Goal: Task Accomplishment & Management: Manage account settings

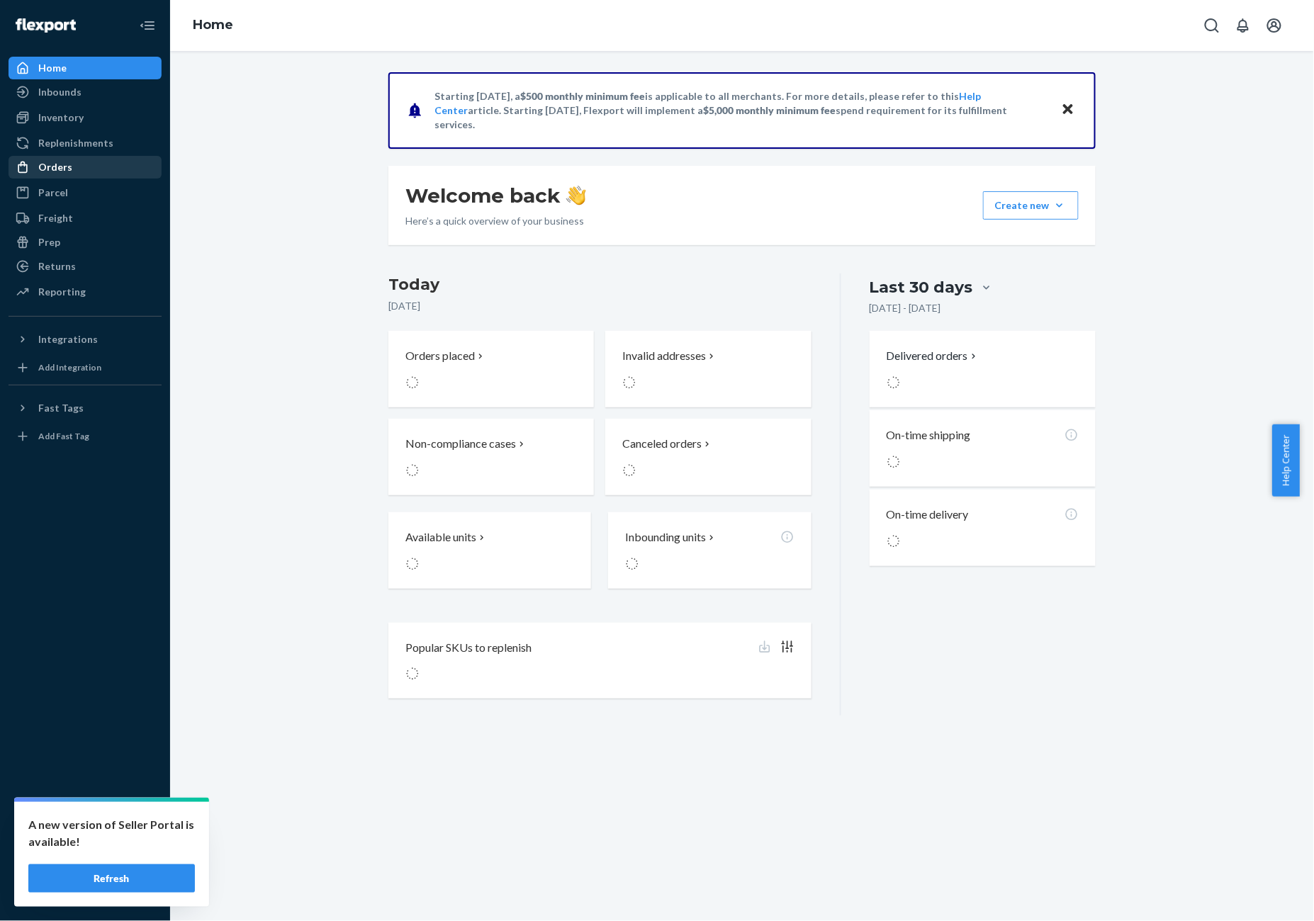
click at [78, 162] on div "Orders" at bounding box center [85, 167] width 150 height 20
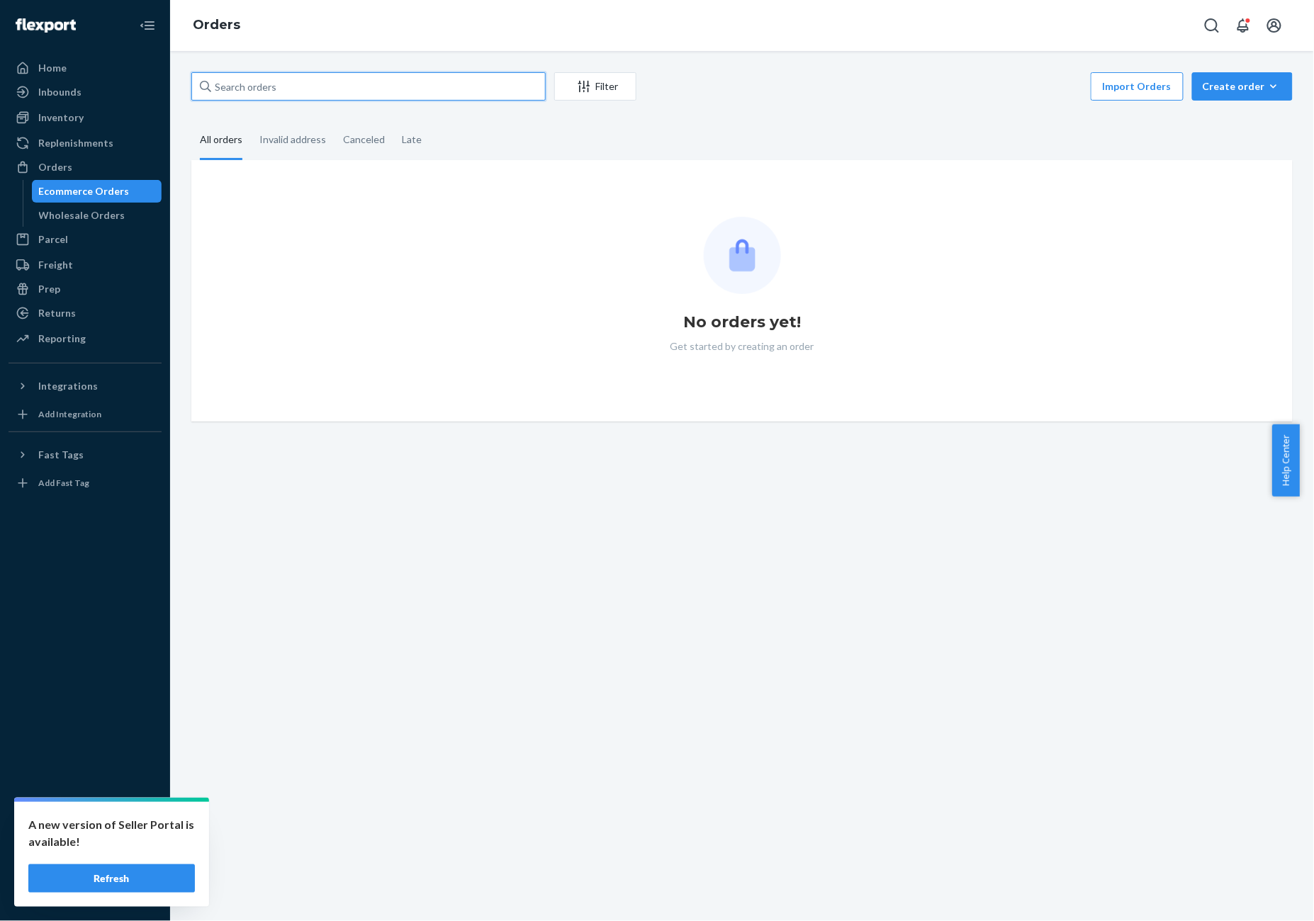
click at [244, 94] on input "text" at bounding box center [368, 86] width 354 height 28
paste input "425607"
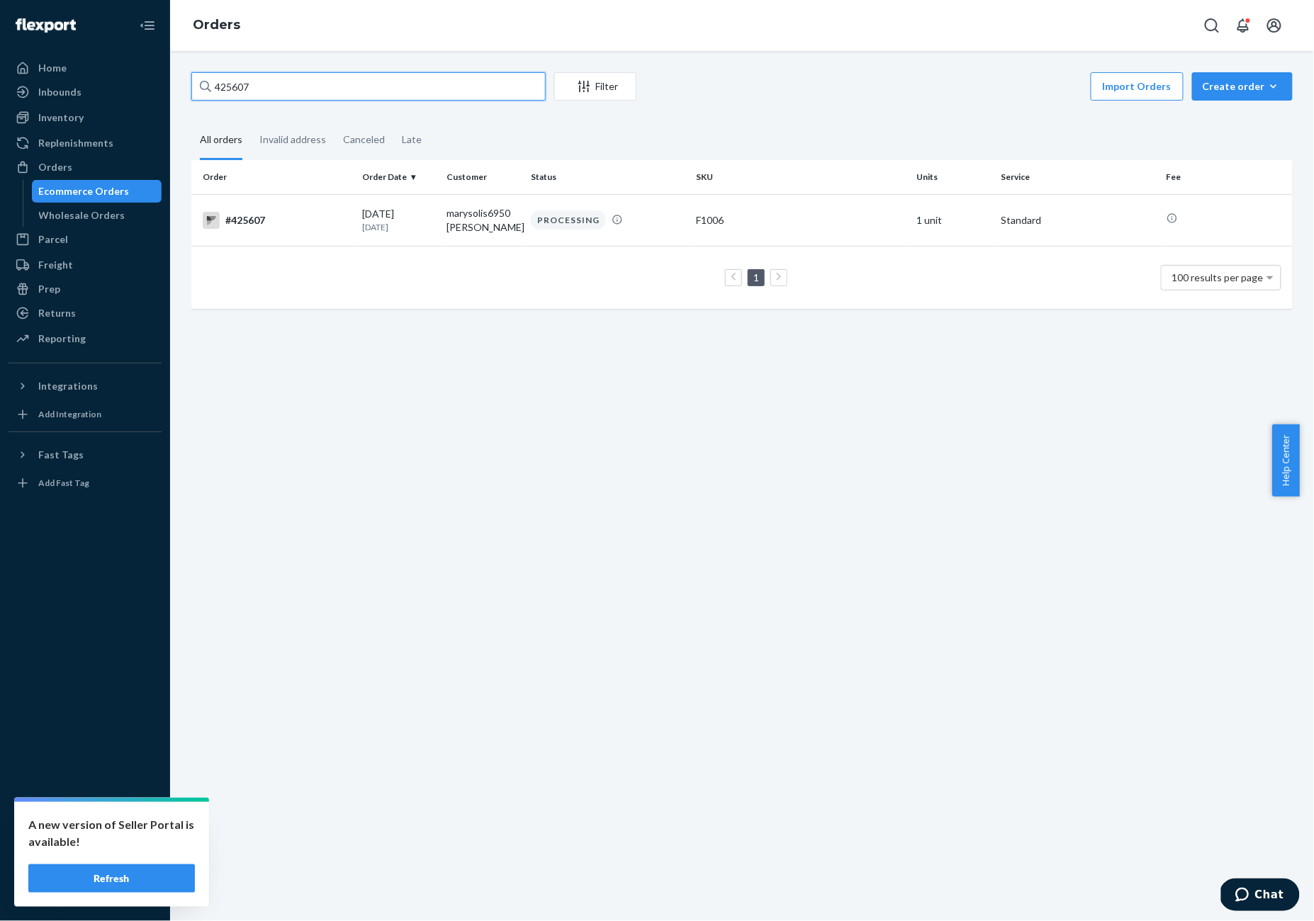
type input "425607"
click at [324, 220] on div "#425607" at bounding box center [277, 220] width 148 height 17
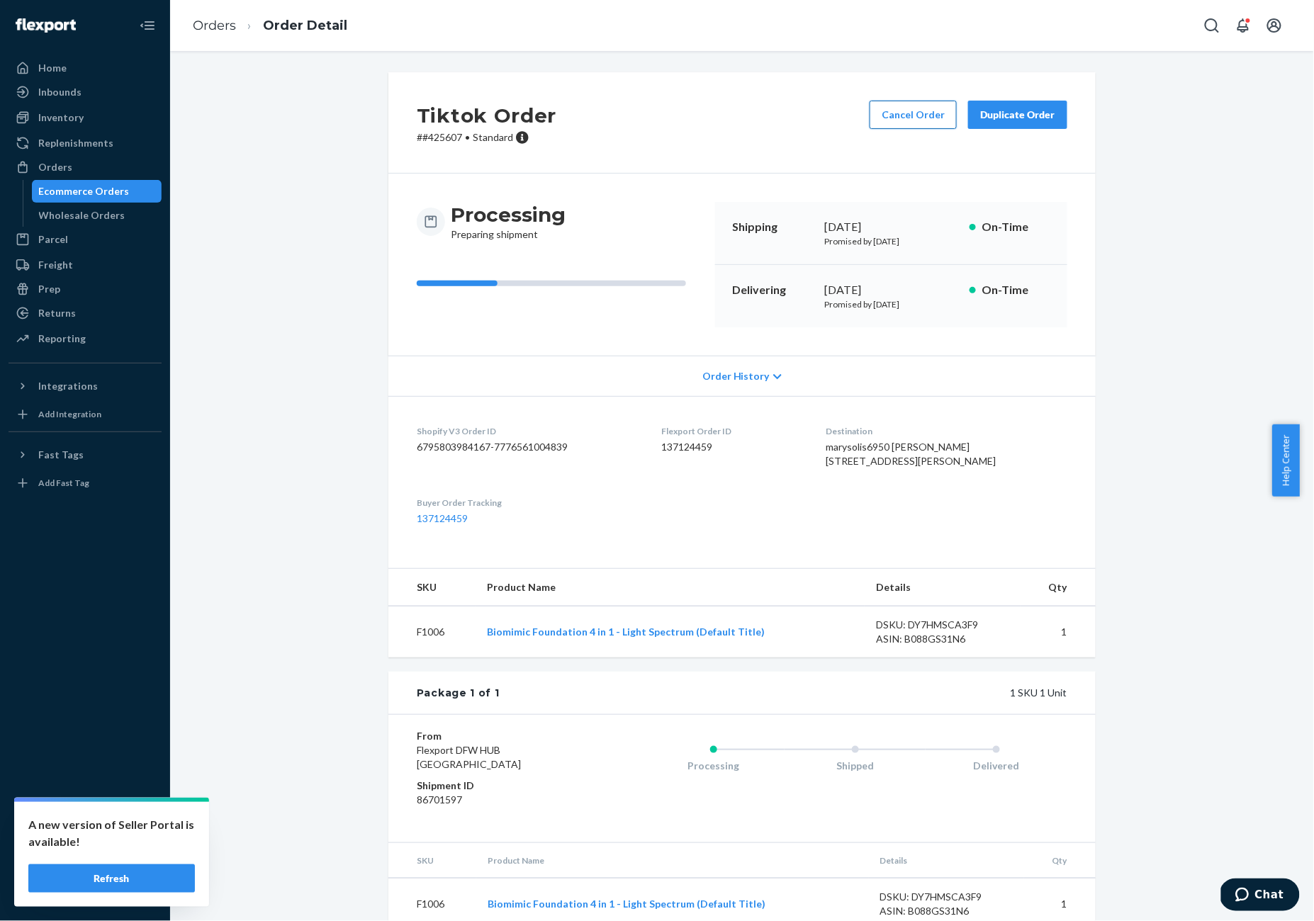
click at [916, 119] on button "Cancel Order" at bounding box center [913, 115] width 87 height 28
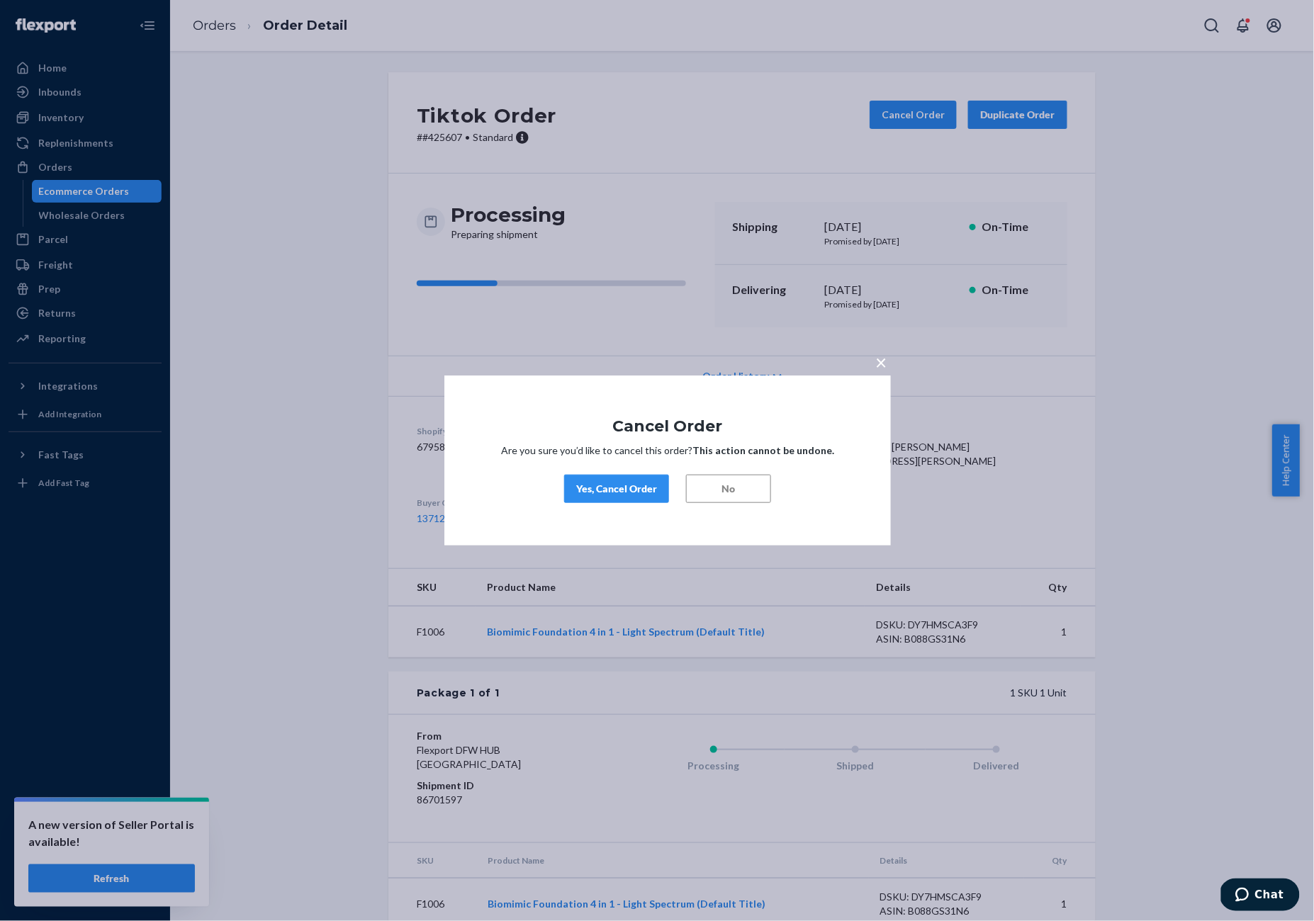
click at [619, 485] on div "Yes, Cancel Order" at bounding box center [616, 489] width 81 height 14
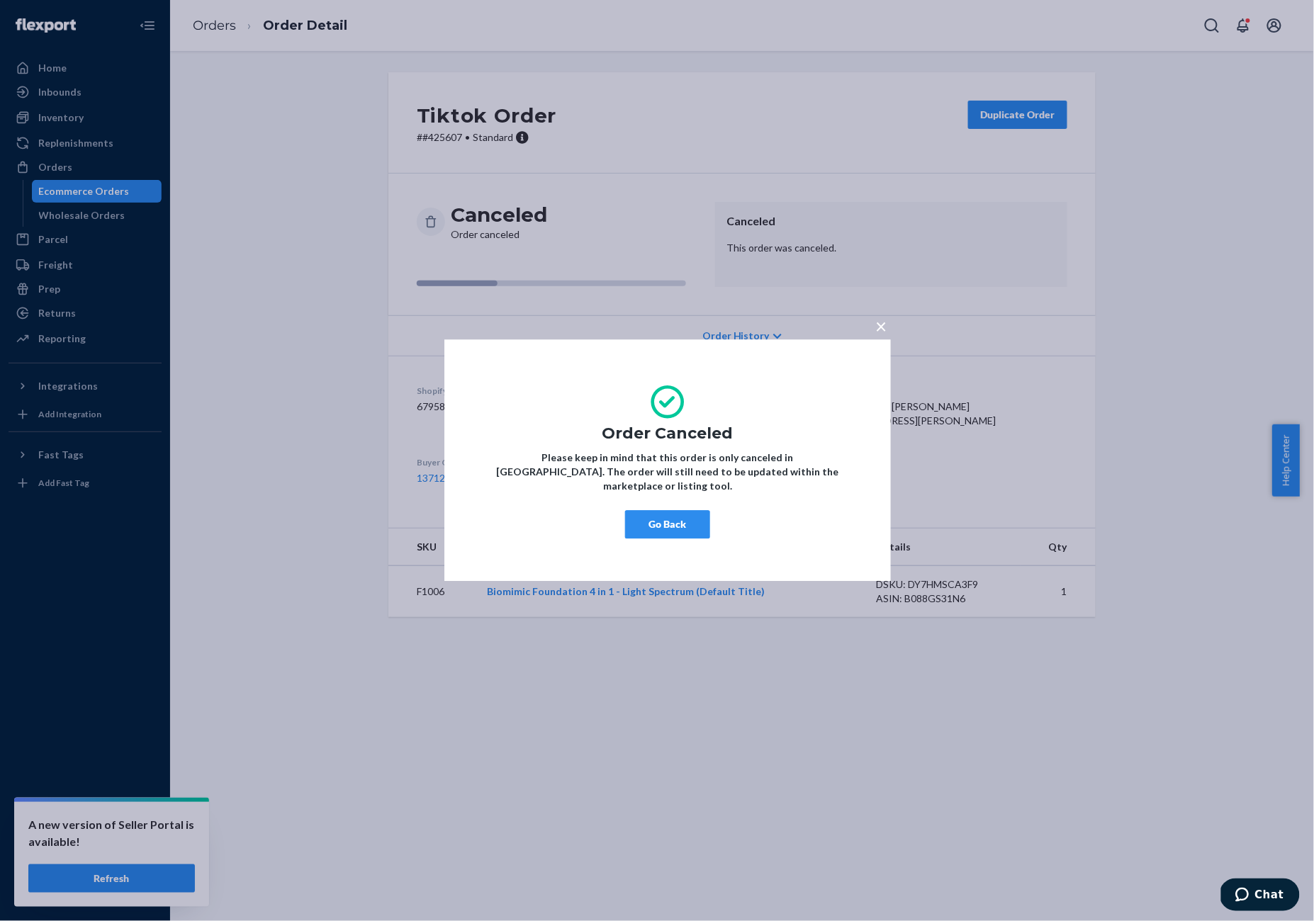
click at [219, 29] on div "× Order Canceled Please keep in mind that this order is only canceled in [GEOGR…" at bounding box center [657, 460] width 1314 height 921
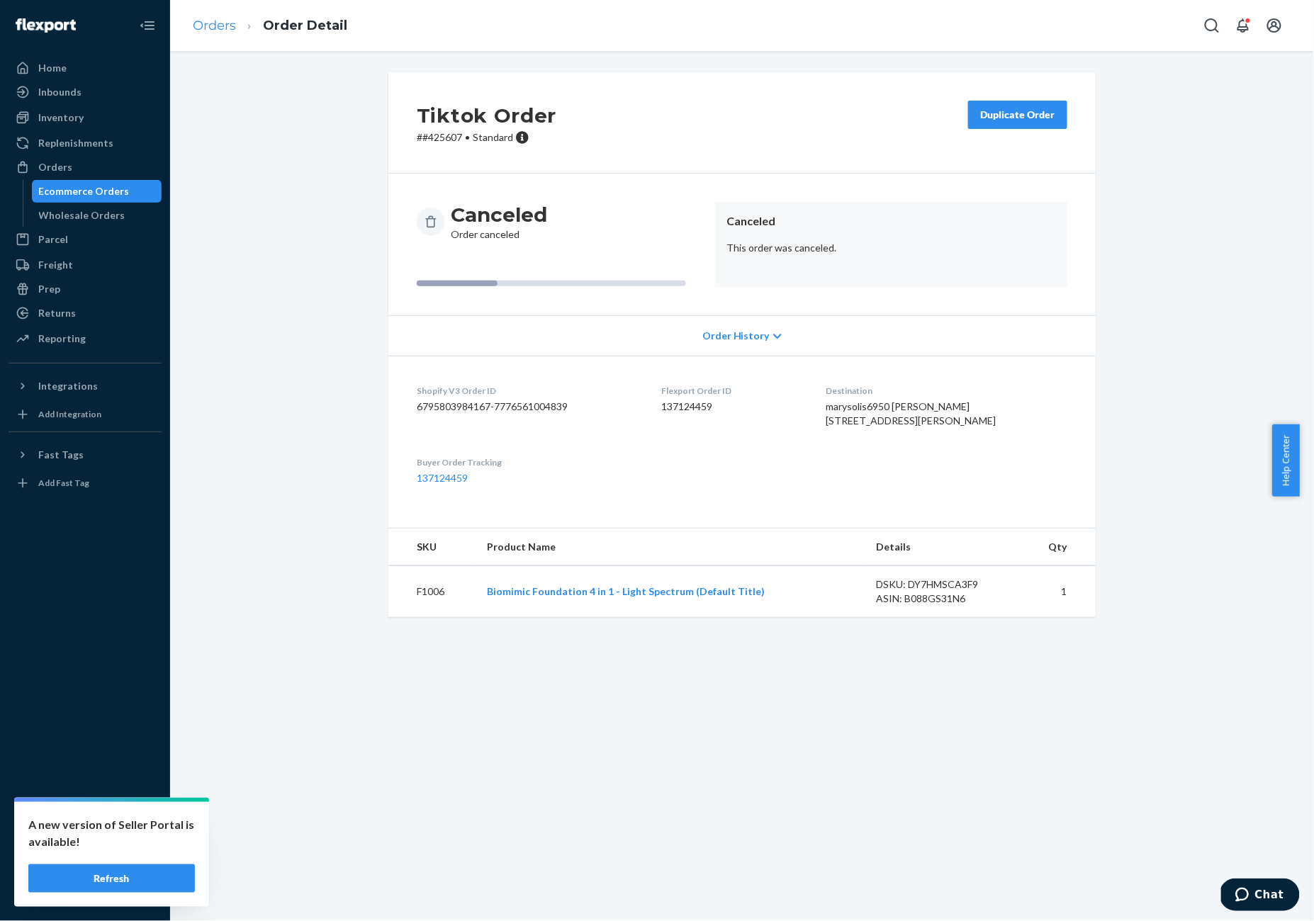
click at [213, 27] on link "Orders" at bounding box center [214, 26] width 43 height 16
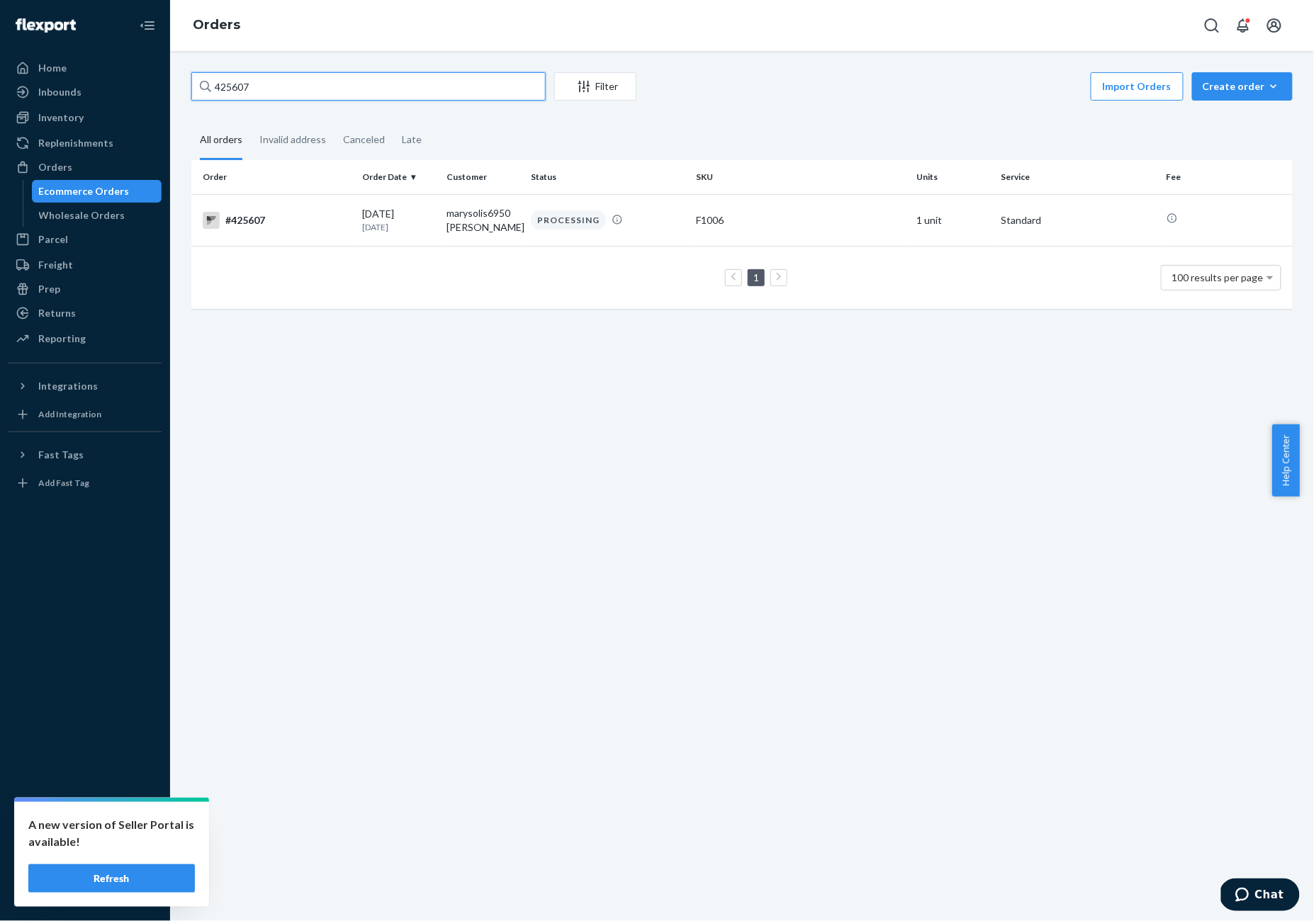
click at [269, 91] on input "425607" at bounding box center [368, 86] width 354 height 28
paste input "18"
type input "425618"
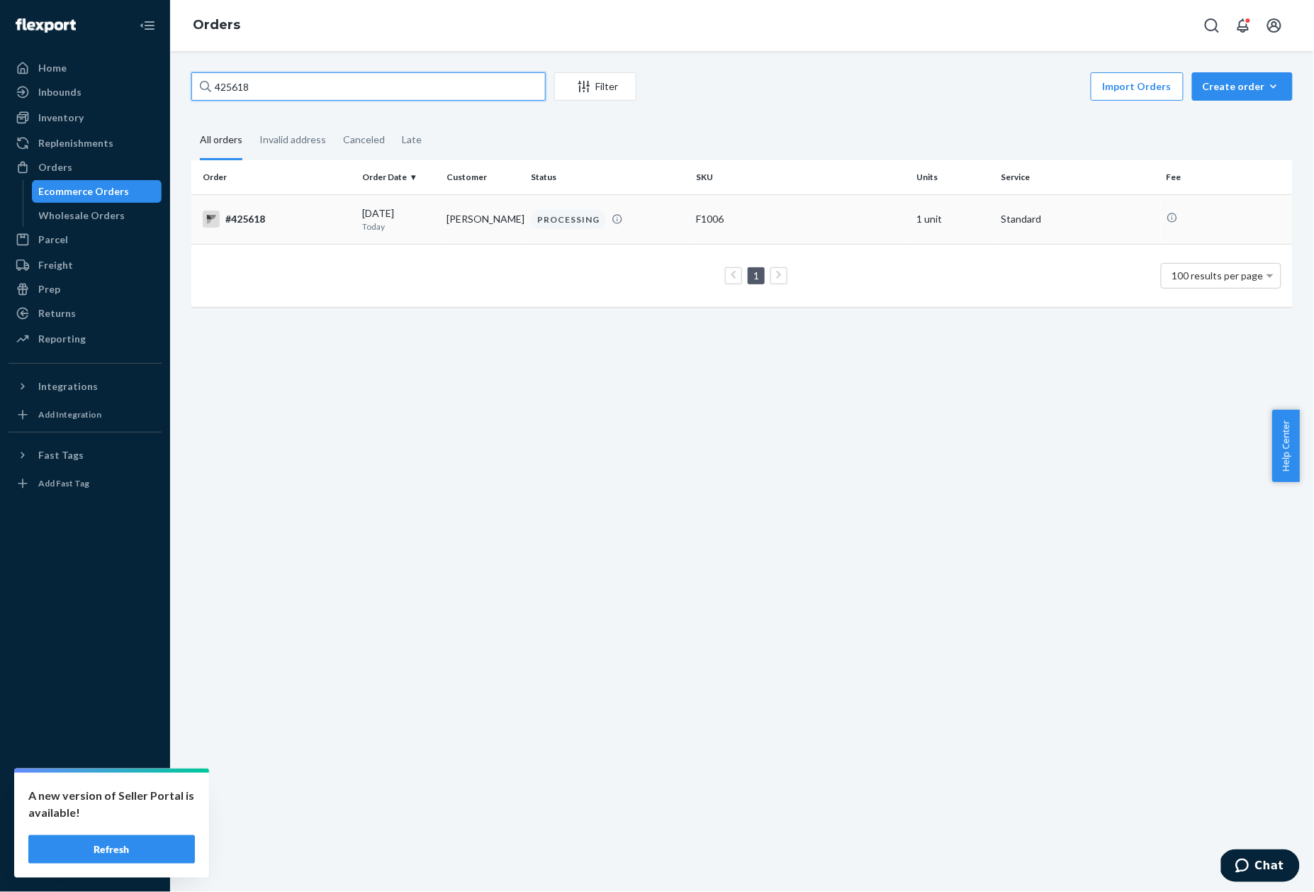
click at [272, 221] on div "#425618" at bounding box center [277, 218] width 148 height 17
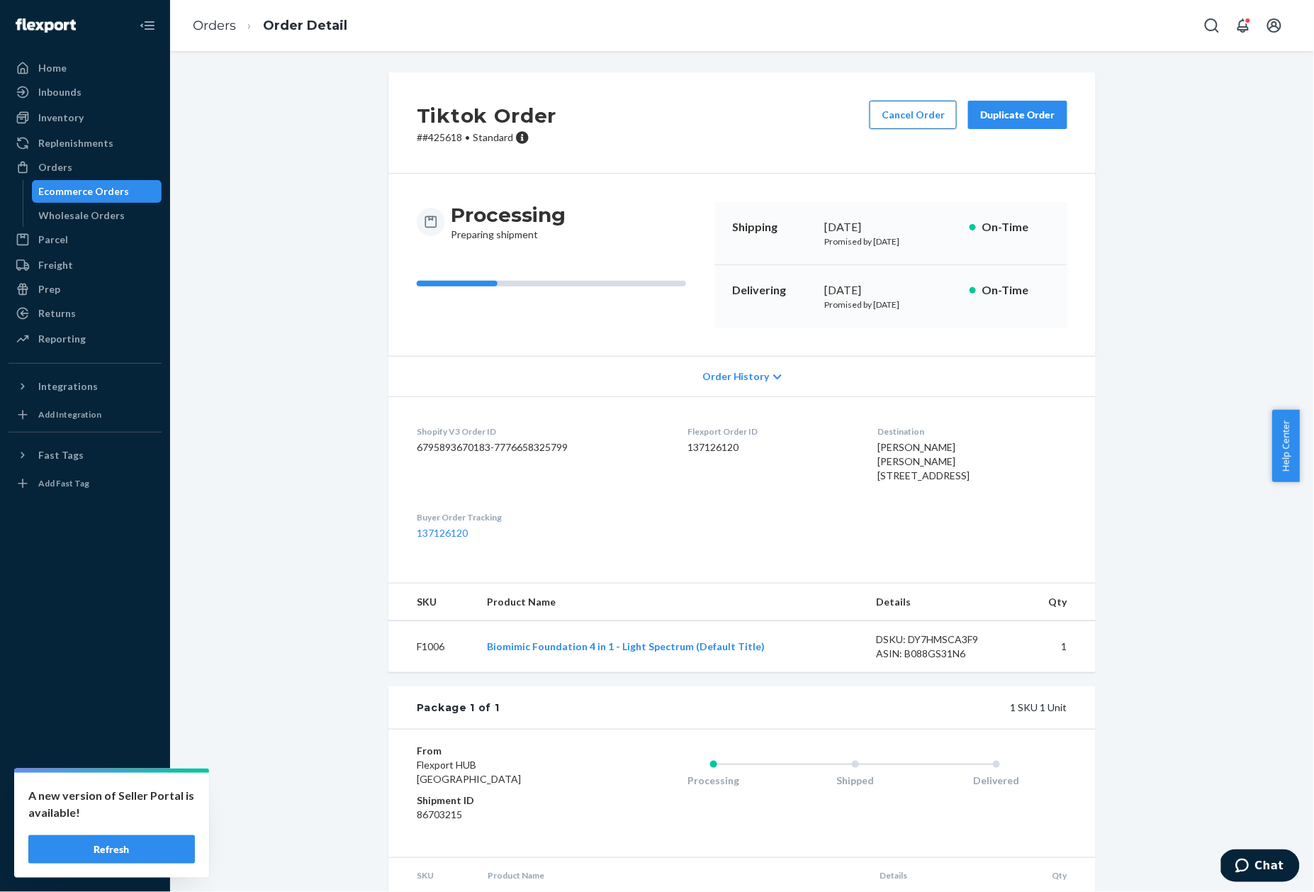
click at [896, 116] on button "Cancel Order" at bounding box center [913, 115] width 87 height 28
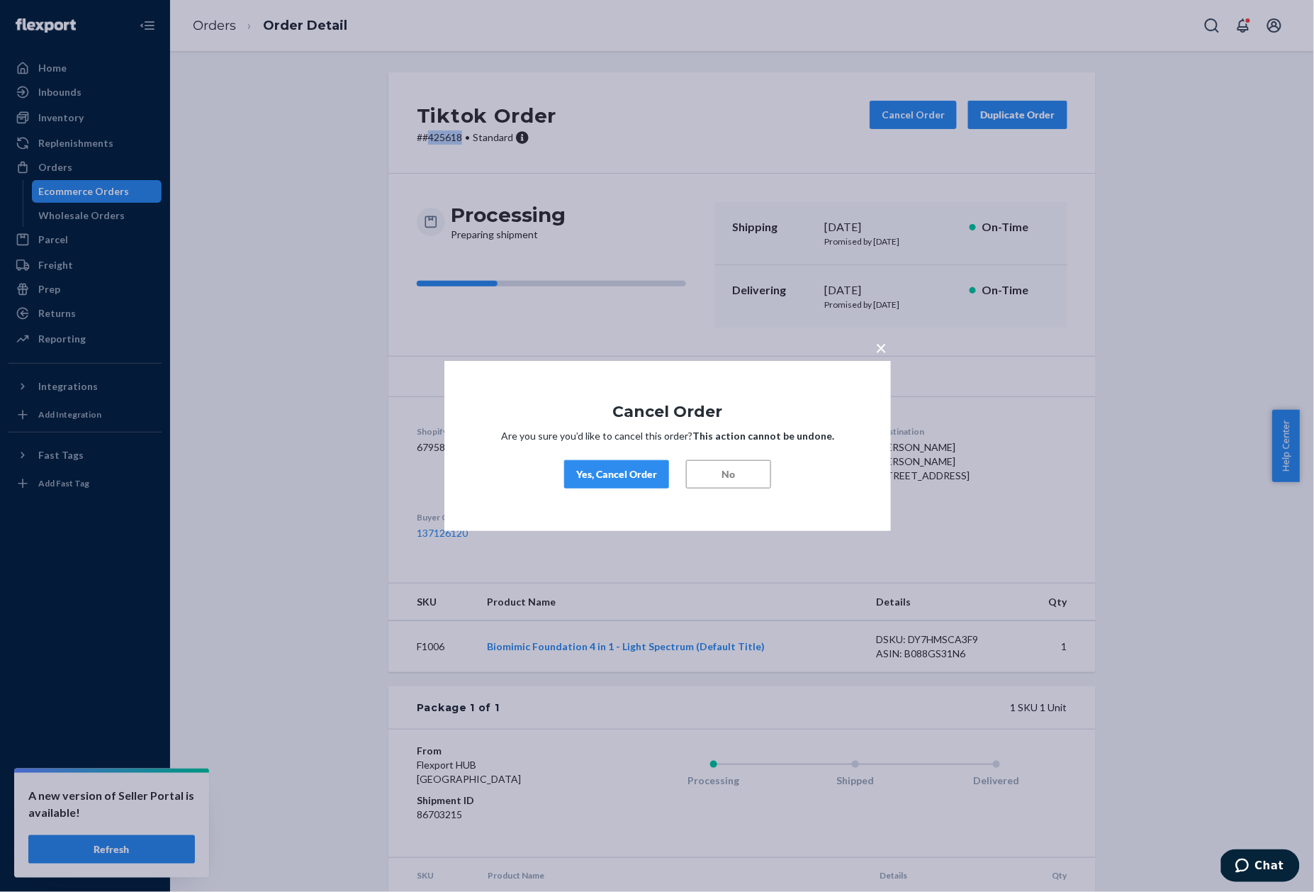
click at [604, 473] on div "Yes, Cancel Order" at bounding box center [616, 474] width 81 height 14
click at [358, 0] on html "A new version of Seller Portal is available! Refresh Home Inbounds Shipping Pla…" at bounding box center [657, 446] width 1314 height 892
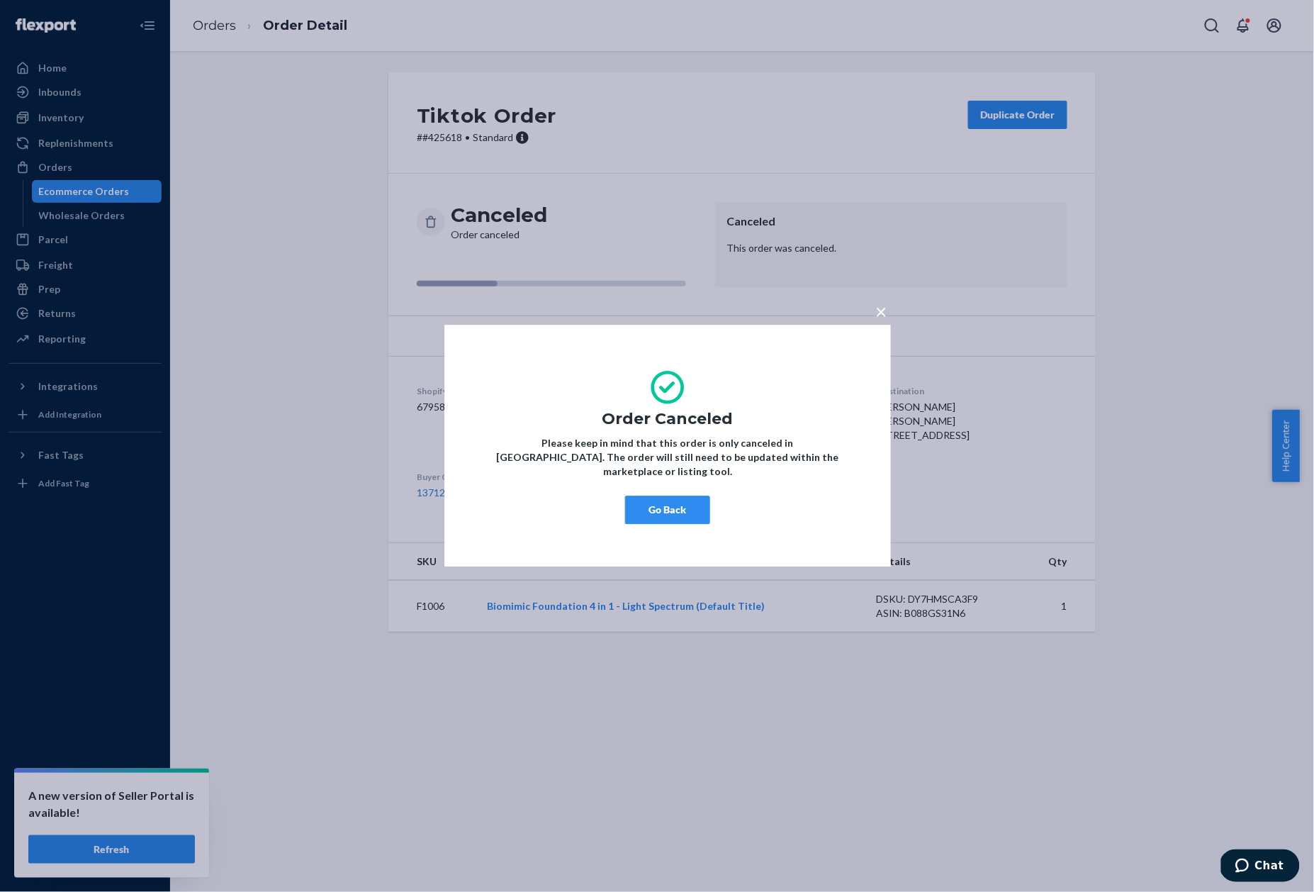
click at [58, 75] on div "× Order Canceled Please keep in mind that this order is only canceled in [GEOGR…" at bounding box center [657, 446] width 1314 height 892
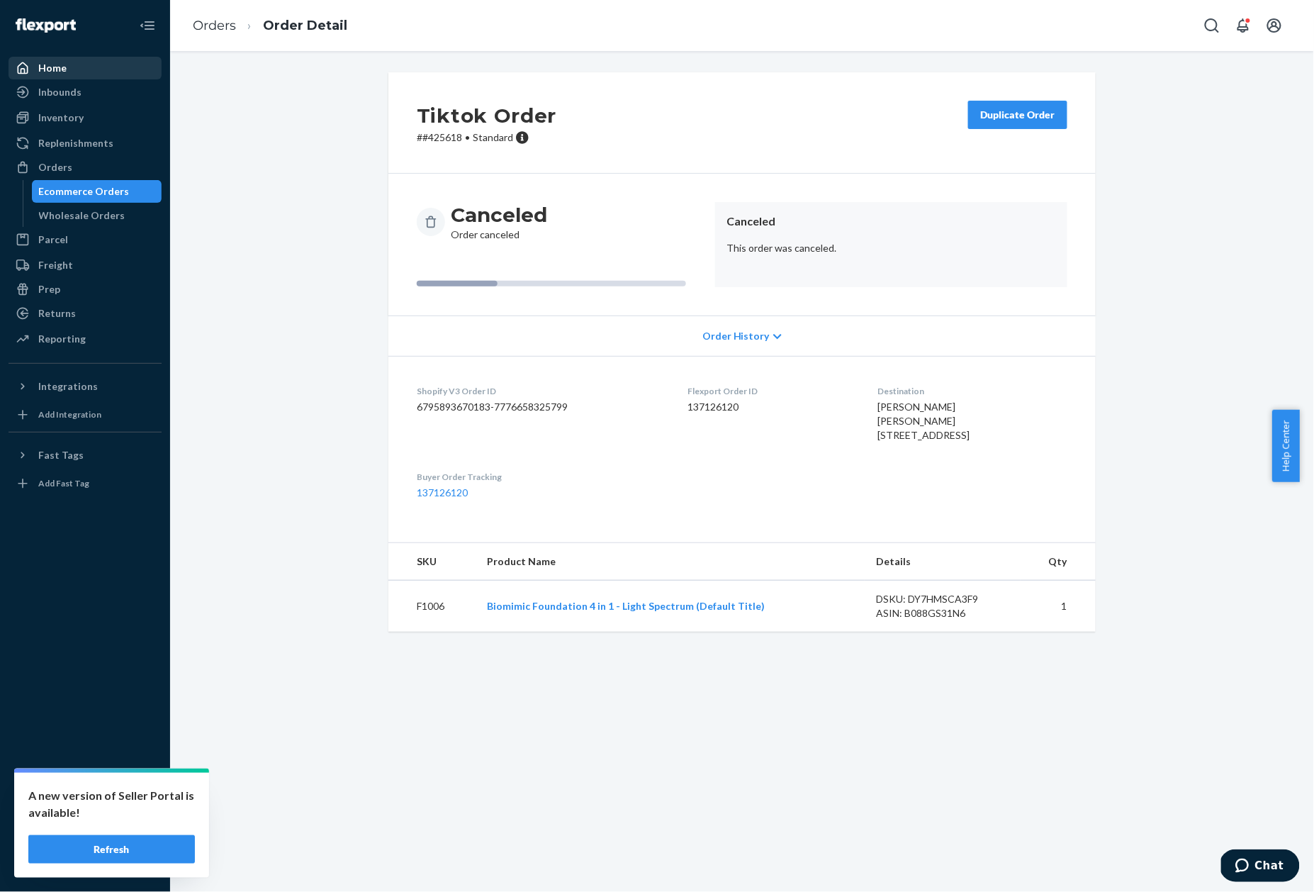
click at [58, 69] on div "Home" at bounding box center [52, 68] width 28 height 14
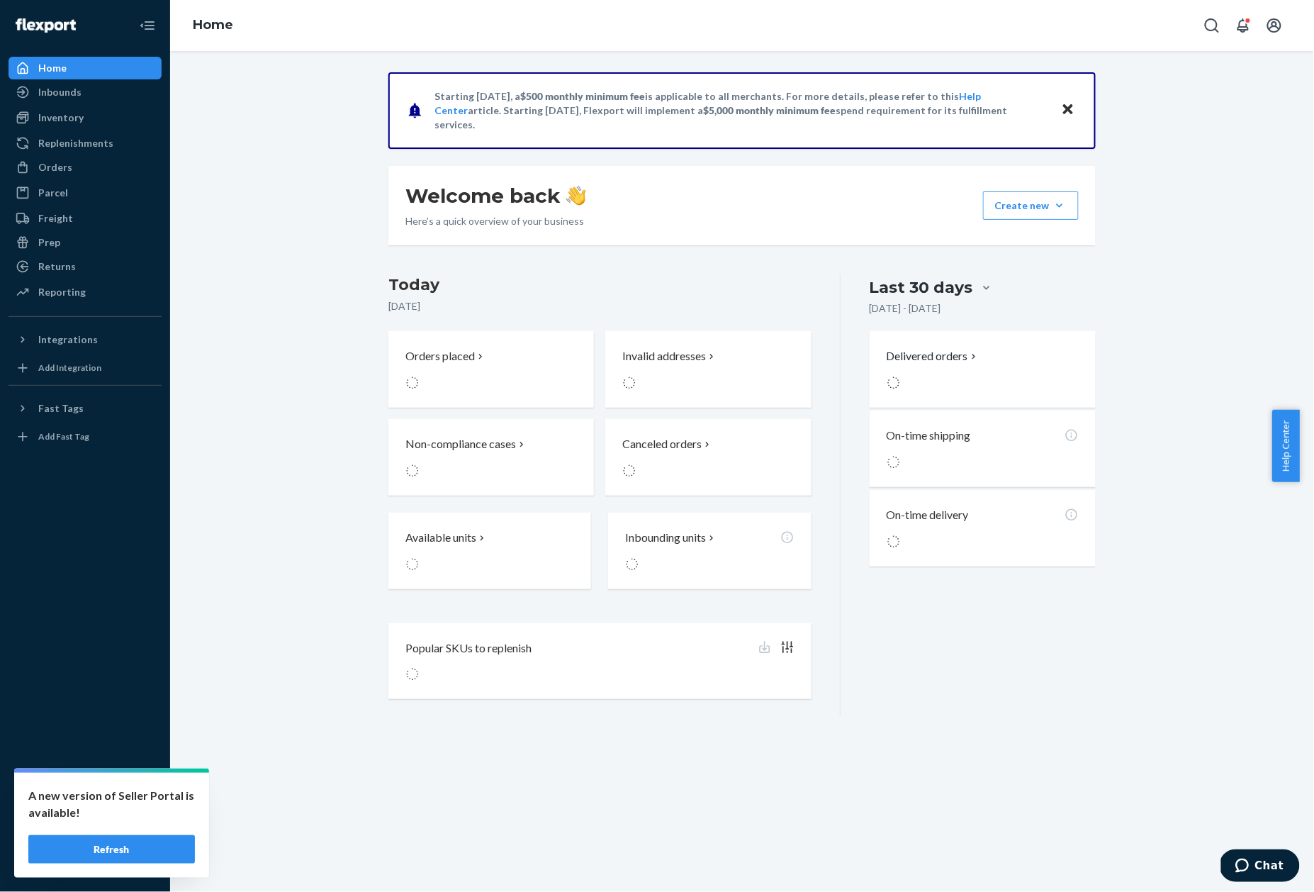
click at [58, 69] on div "Home" at bounding box center [52, 68] width 28 height 14
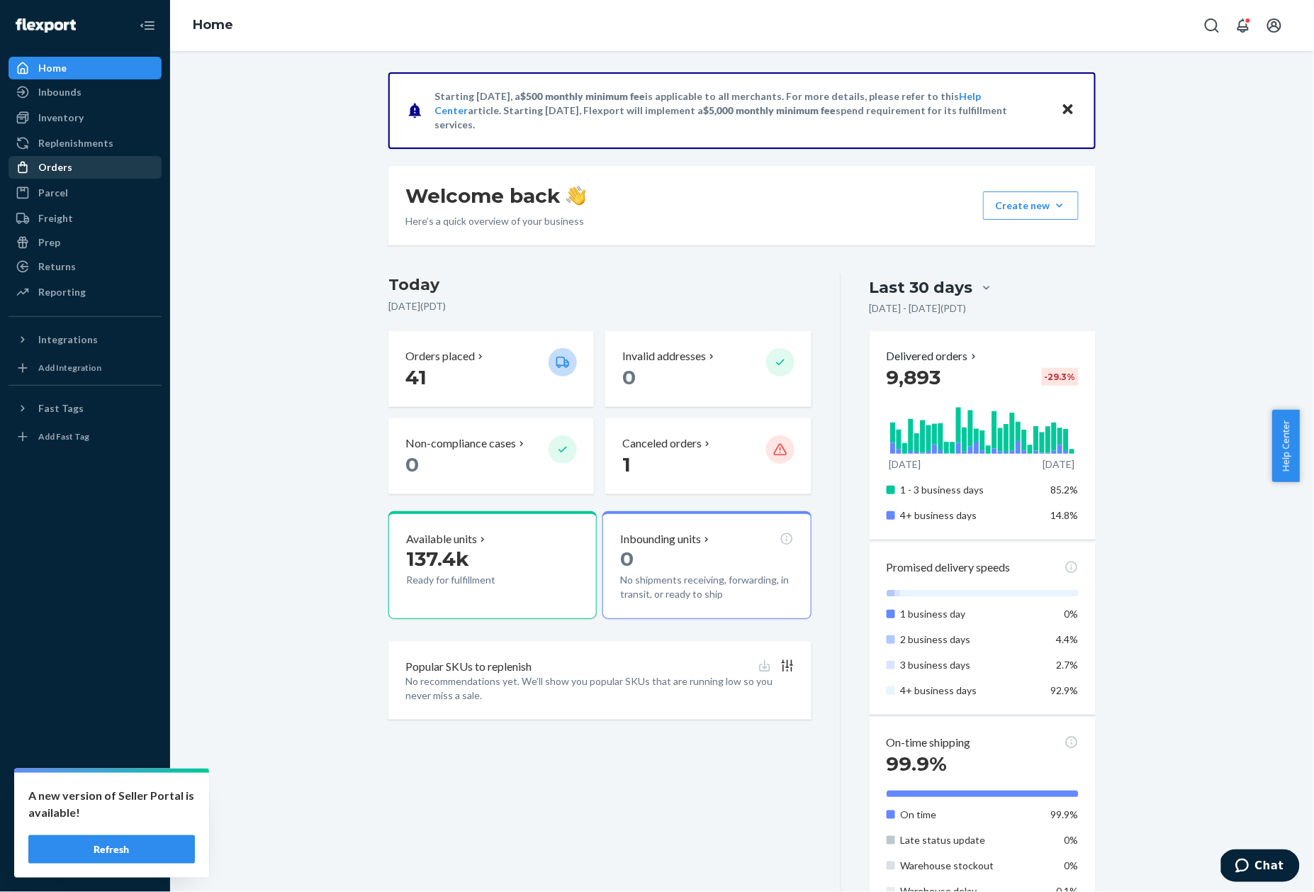
click at [61, 166] on div "Orders" at bounding box center [55, 167] width 34 height 14
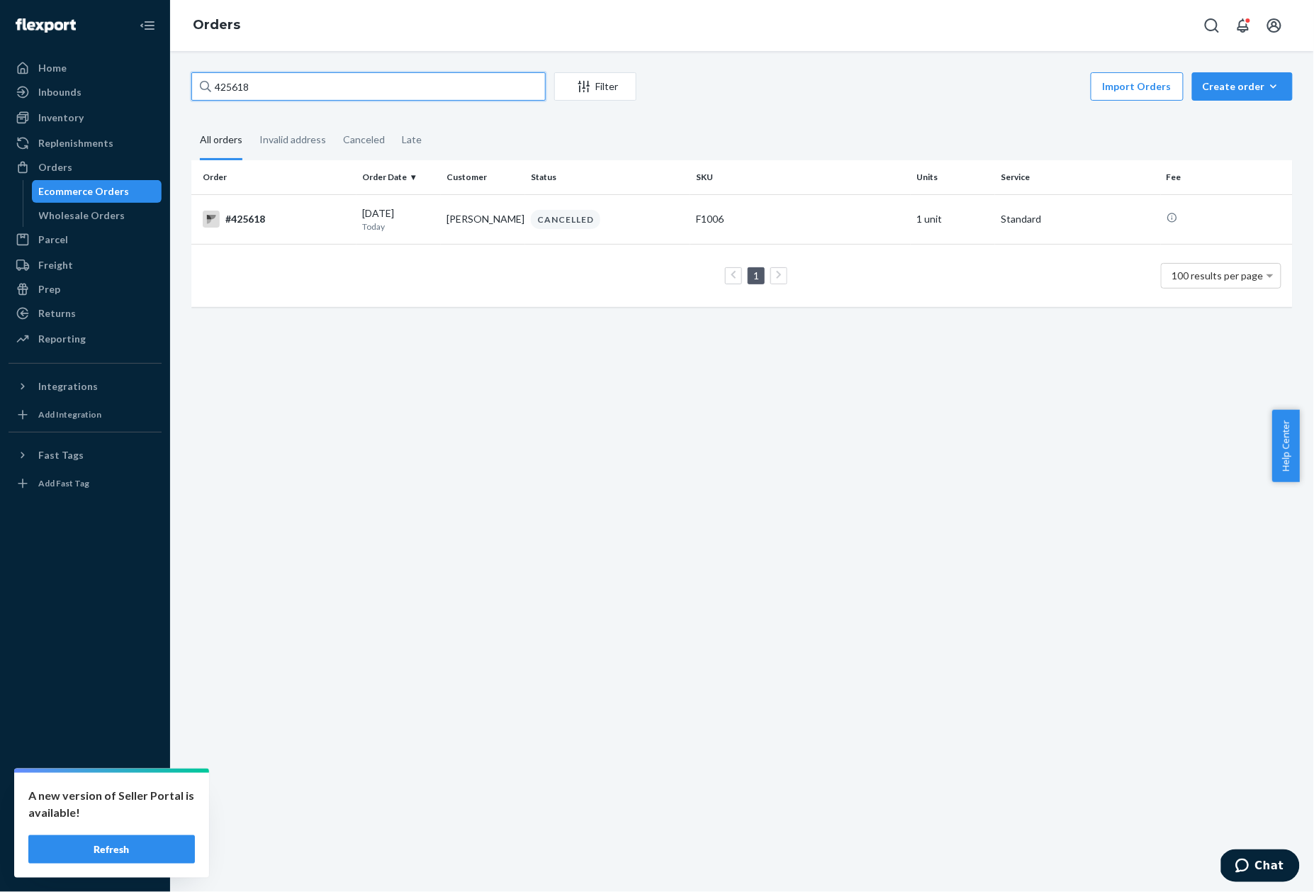
click at [232, 86] on input "425618" at bounding box center [368, 86] width 354 height 28
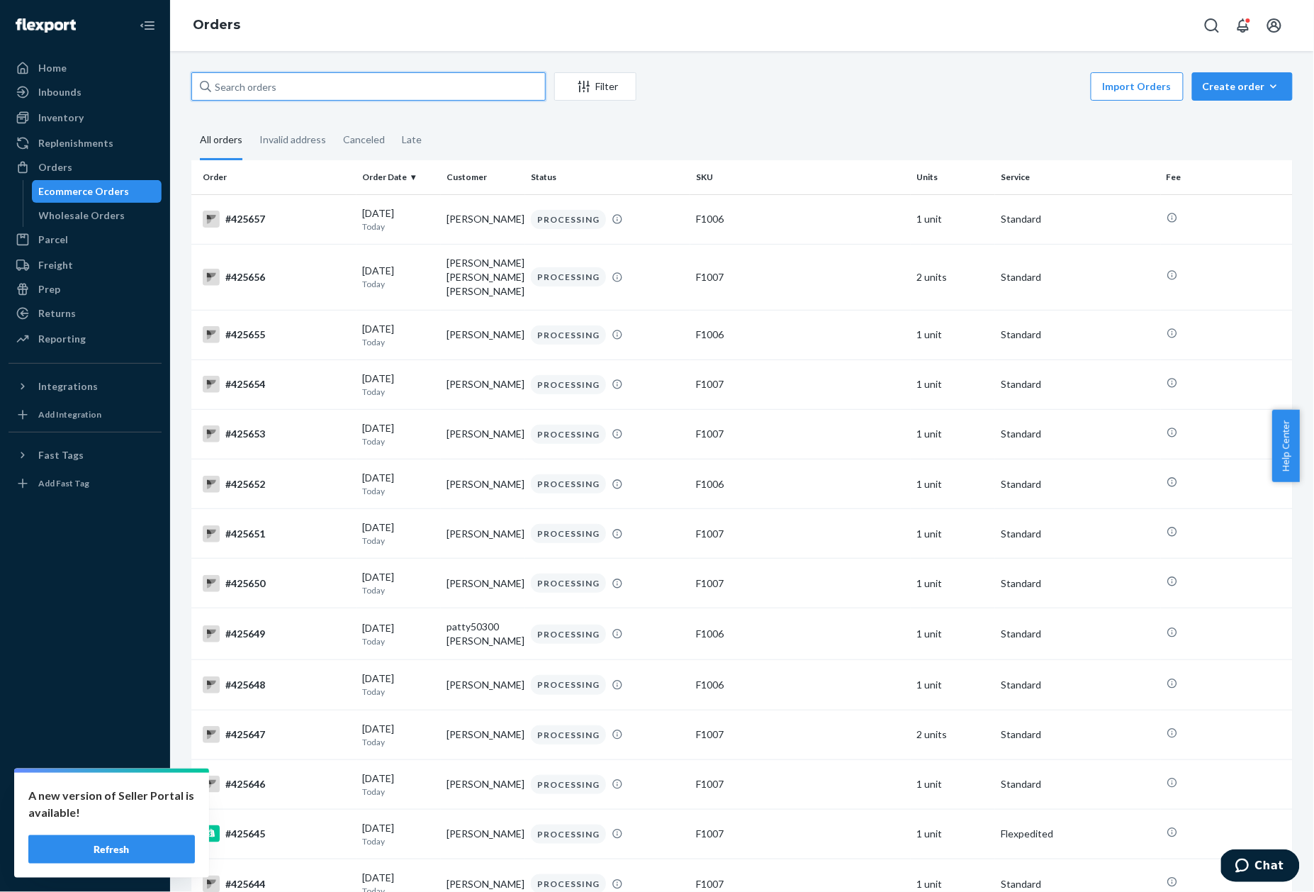
click at [250, 89] on input "text" at bounding box center [368, 86] width 354 height 28
paste input "376314"
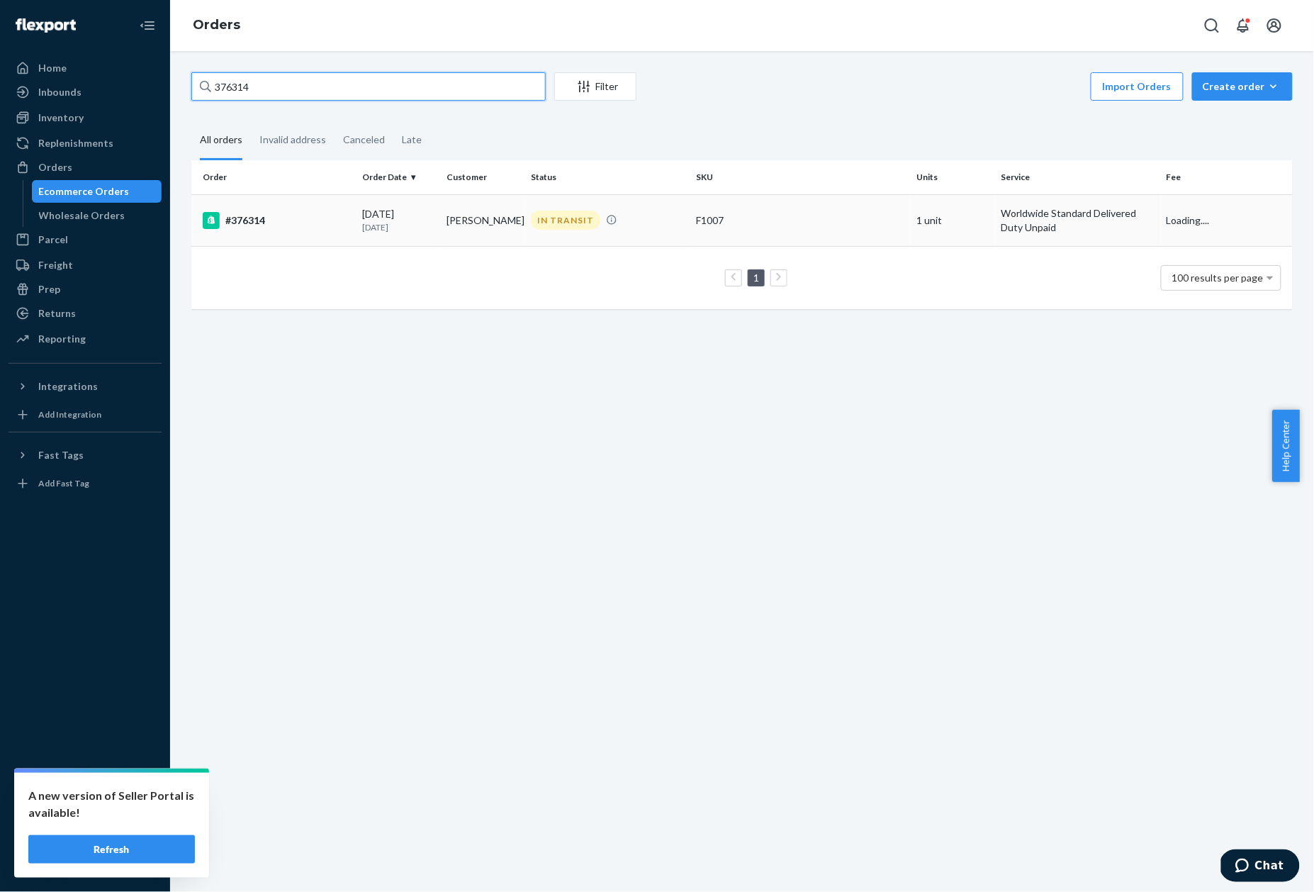
type input "376314"
click at [279, 242] on td "#376314" at bounding box center [273, 220] width 165 height 52
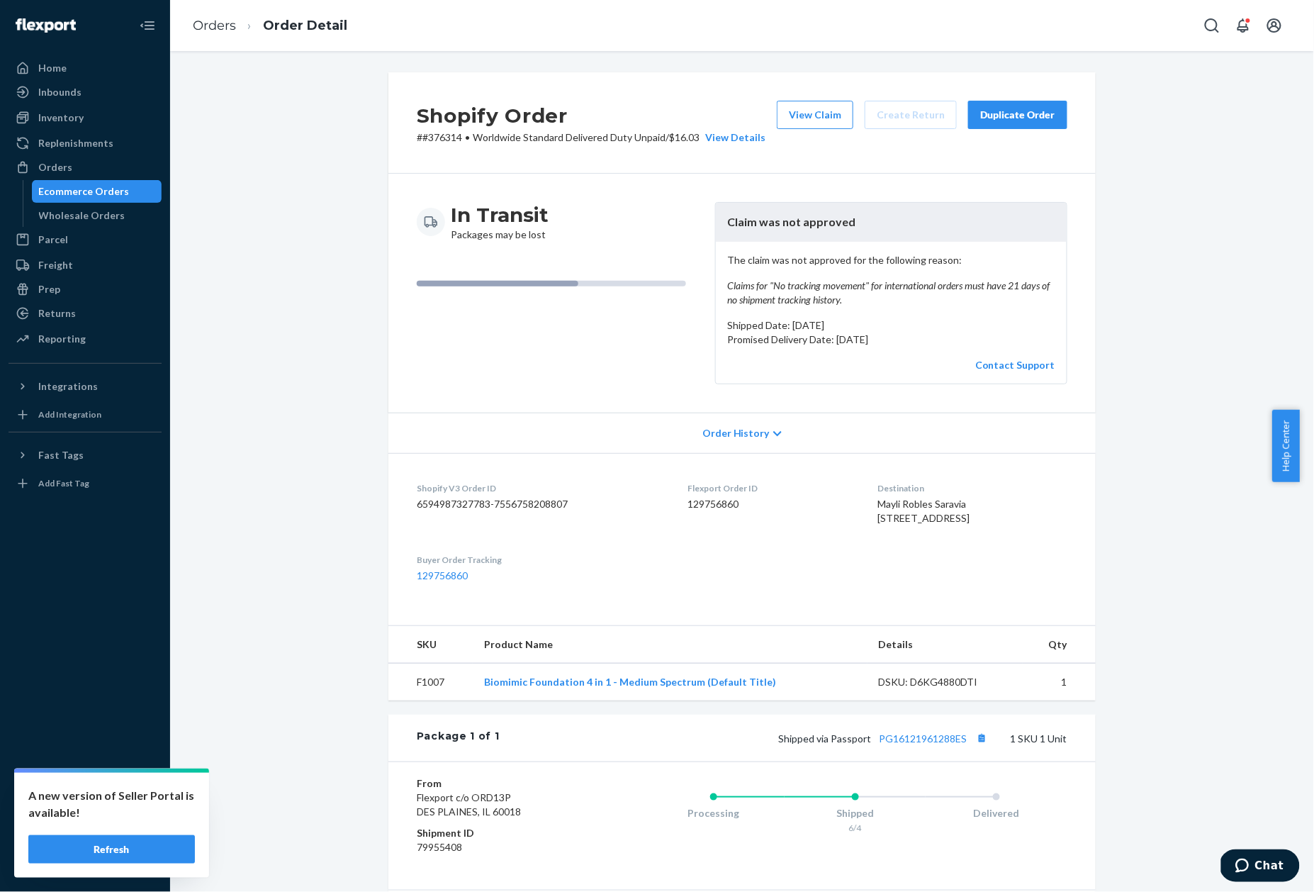
click at [687, 500] on dd "129756860" at bounding box center [770, 504] width 167 height 14
copy dd "129756860"
